Goal: Check status: Check status

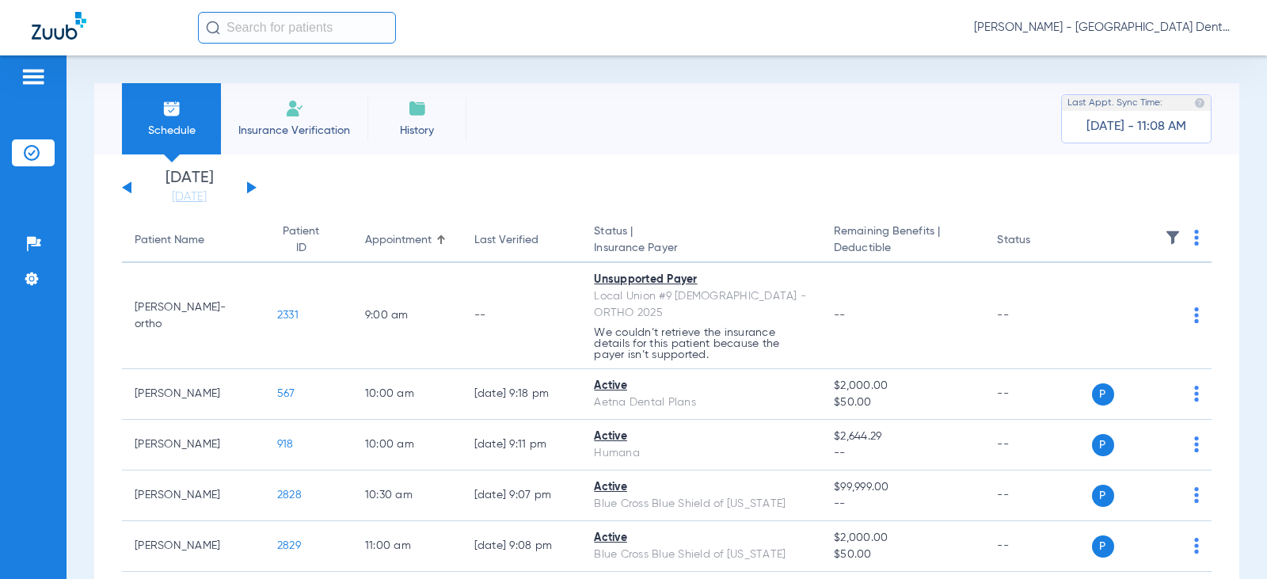
click at [249, 189] on button at bounding box center [252, 187] width 10 height 12
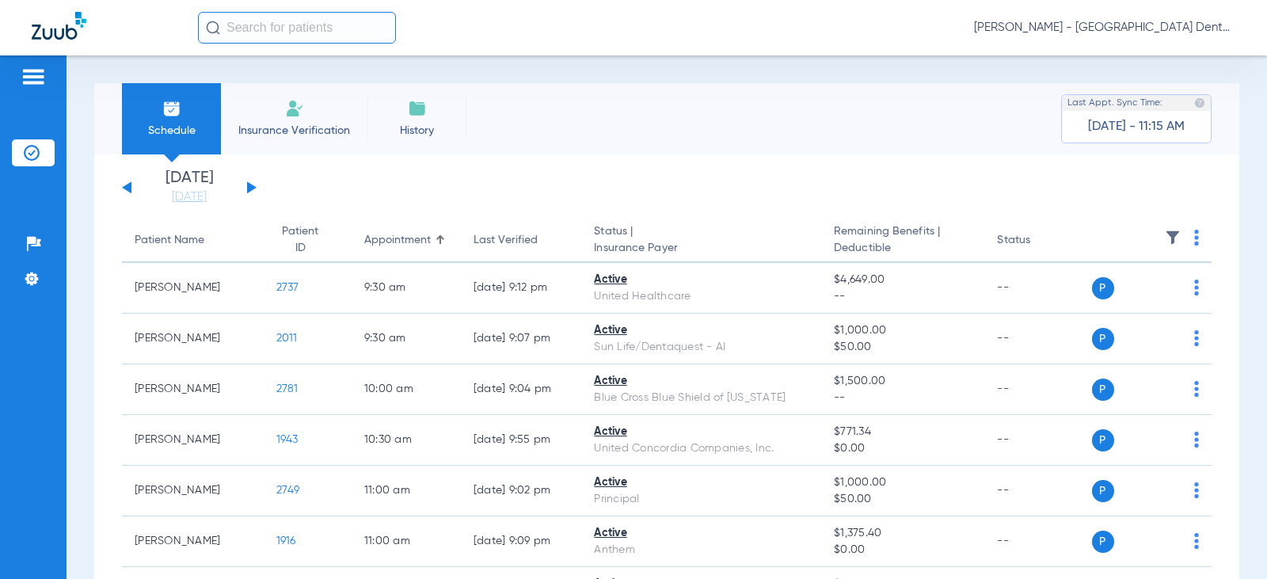
click at [247, 188] on button at bounding box center [252, 187] width 10 height 12
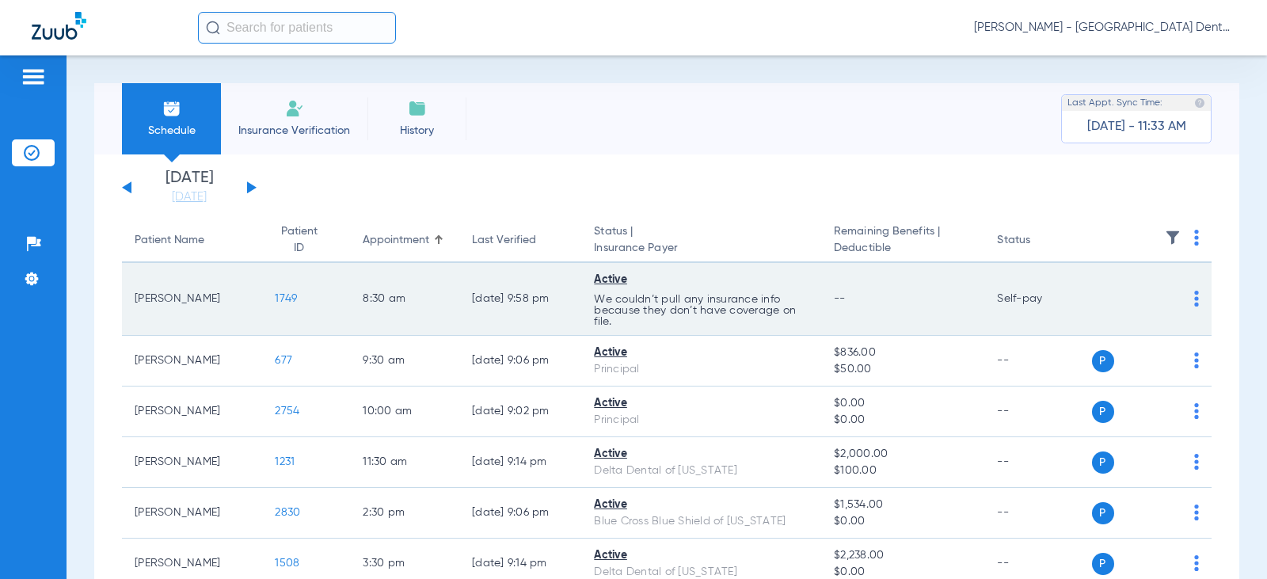
click at [1194, 298] on img at bounding box center [1196, 299] width 5 height 16
click at [1077, 291] on div at bounding box center [633, 289] width 1267 height 579
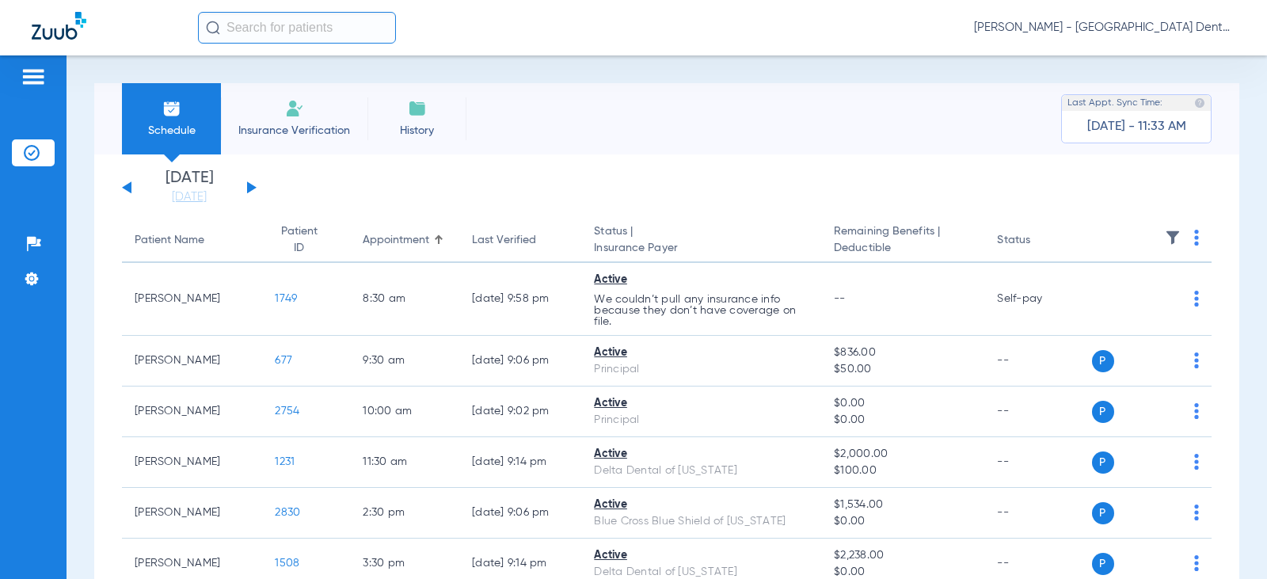
click at [246, 188] on div "Saturday 08-09-2025 Sunday 08-10-2025 Monday 08-11-2025 Tuesday 08-12-2025 Wedn…" at bounding box center [189, 187] width 135 height 35
click at [251, 186] on button at bounding box center [252, 187] width 10 height 12
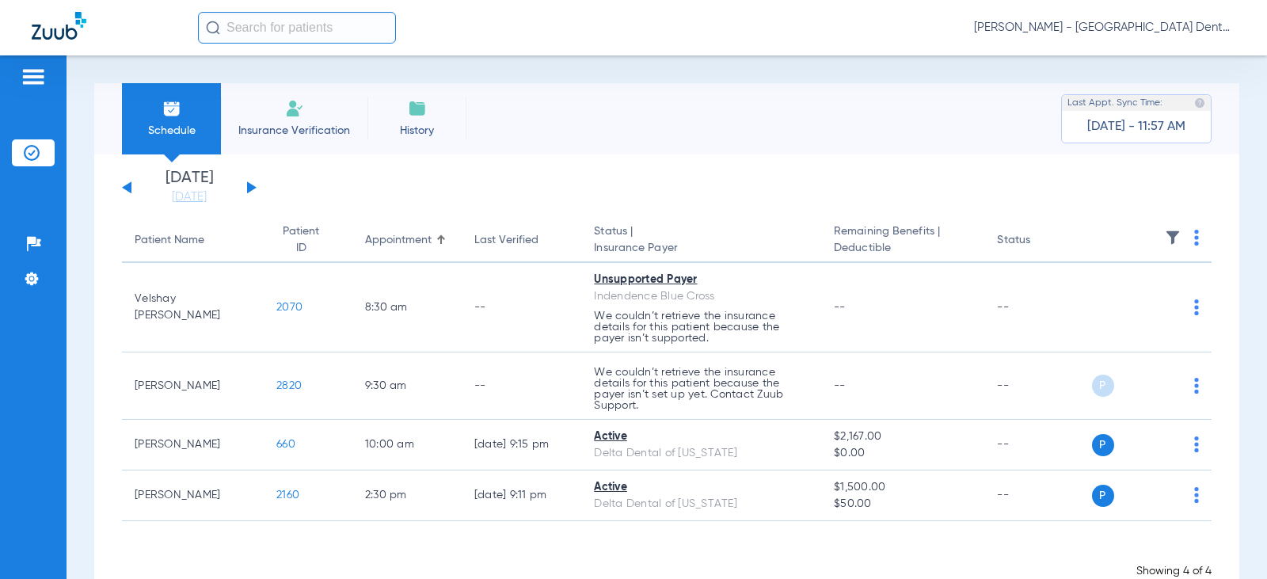
click at [269, 29] on input "text" at bounding box center [297, 28] width 198 height 32
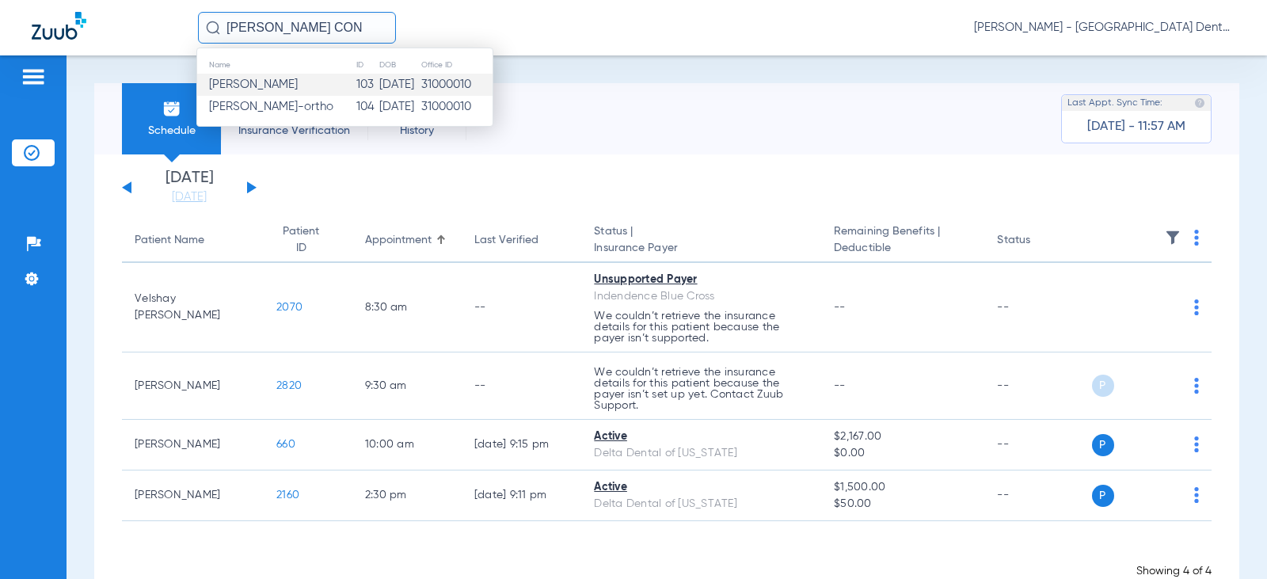
type input "ANTHONY CON"
click at [290, 84] on span "Anthony M Contos" at bounding box center [253, 84] width 89 height 12
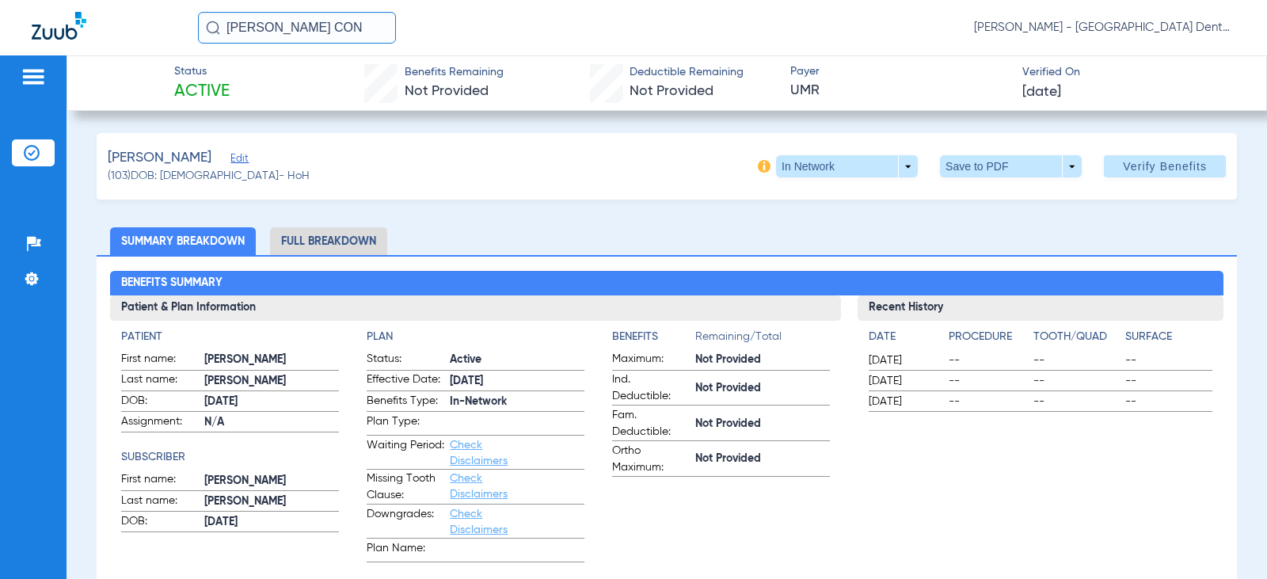
click at [346, 242] on li "Full Breakdown" at bounding box center [328, 241] width 117 height 28
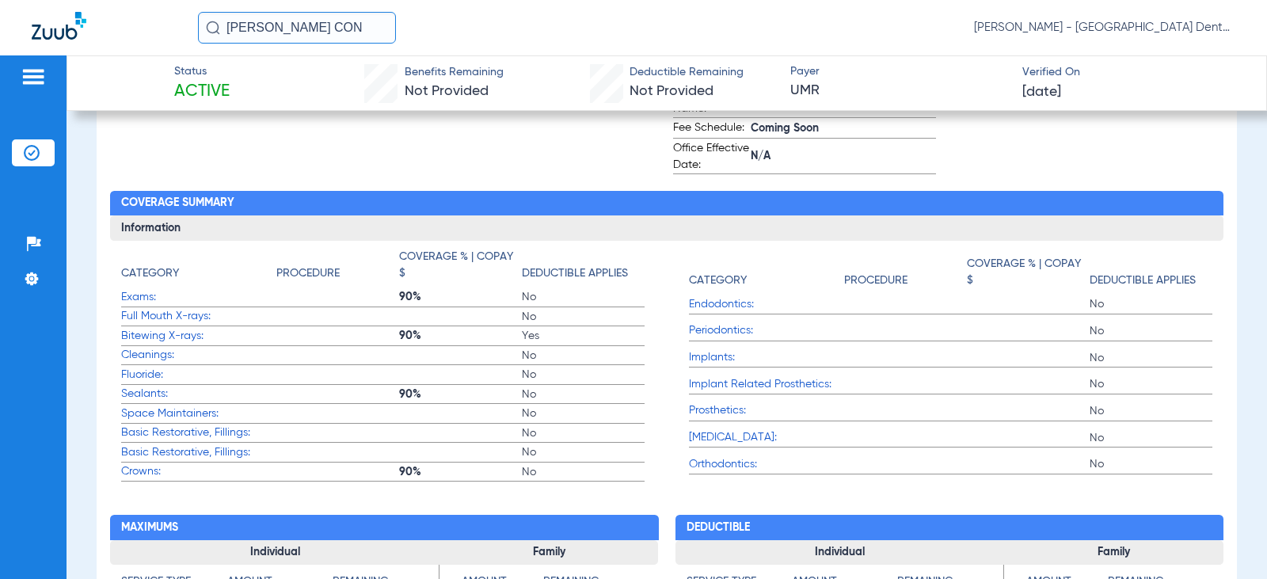
scroll to position [554, 0]
